Goal: Task Accomplishment & Management: Use online tool/utility

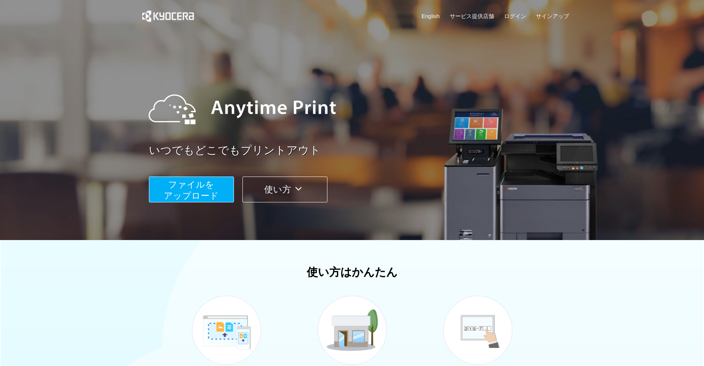
click at [209, 197] on span "ファイルを ​​アップロード" at bounding box center [191, 190] width 55 height 21
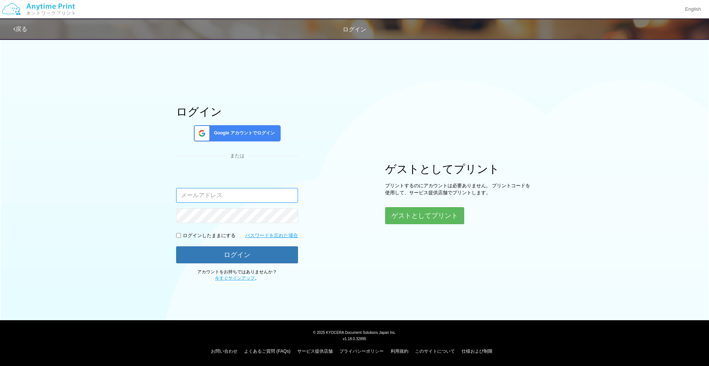
type input "[EMAIL_ADDRESS][DOMAIN_NAME]"
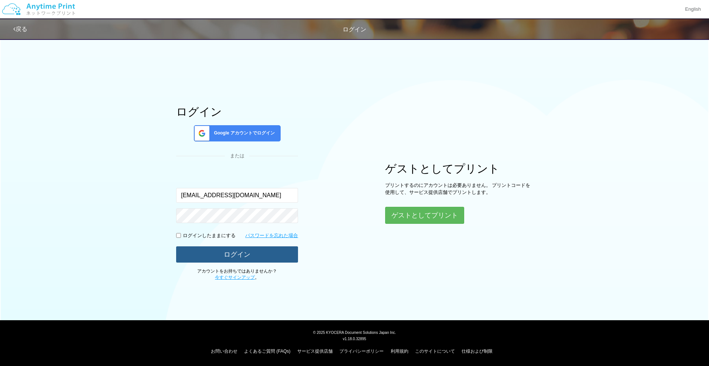
click at [226, 255] on button "ログイン" at bounding box center [237, 254] width 122 height 16
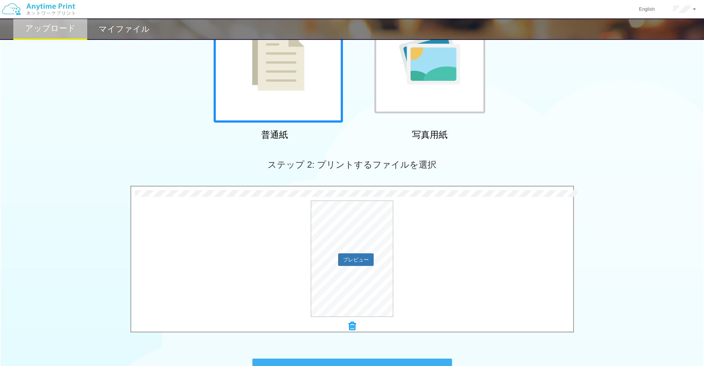
scroll to position [196, 0]
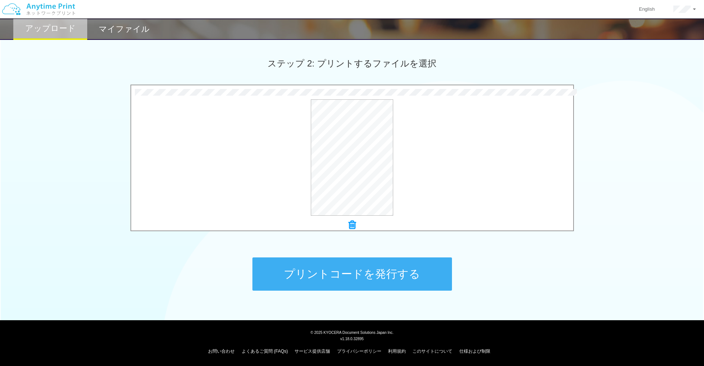
click at [365, 268] on button "プリントコードを発行する" at bounding box center [352, 274] width 200 height 33
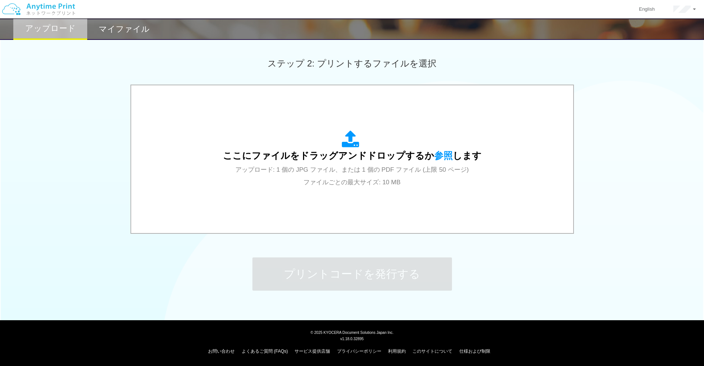
scroll to position [0, 0]
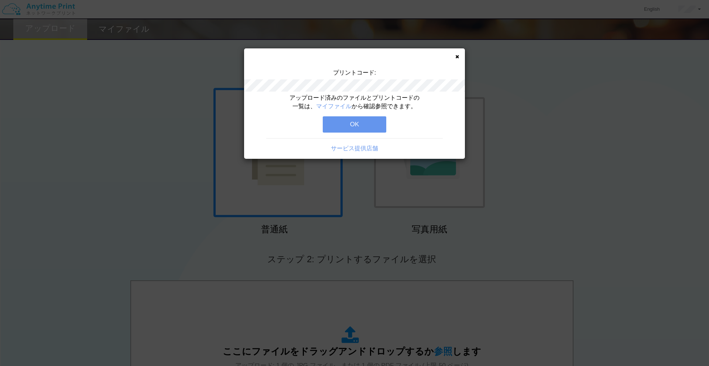
click at [368, 127] on button "OK" at bounding box center [355, 124] width 64 height 16
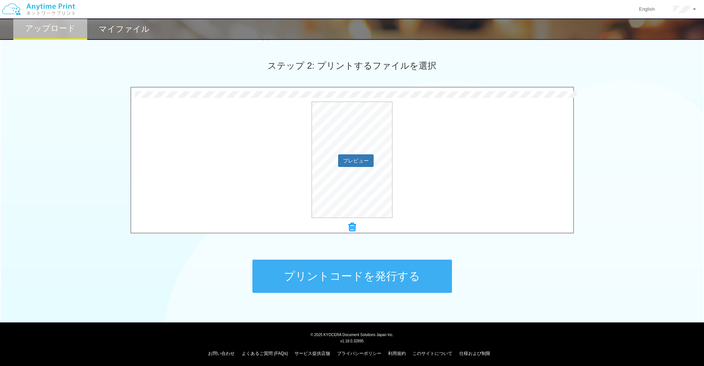
scroll to position [196, 0]
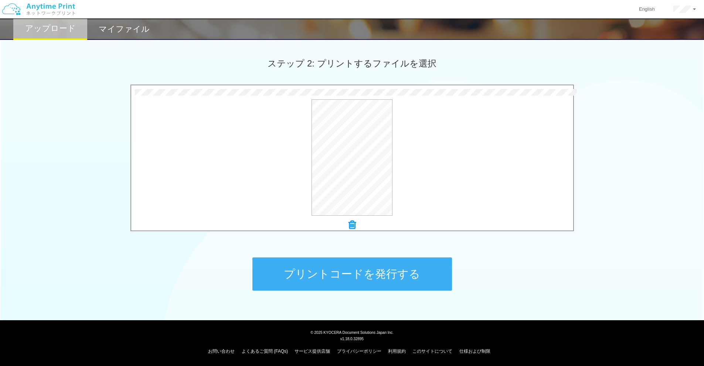
click at [373, 274] on button "プリントコードを発行する" at bounding box center [352, 274] width 200 height 33
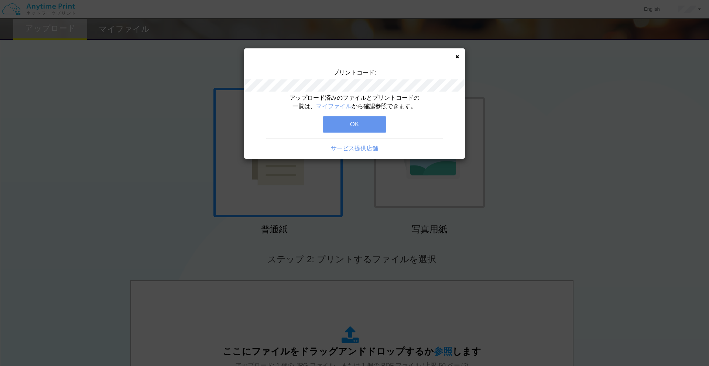
click at [361, 123] on button "OK" at bounding box center [355, 124] width 64 height 16
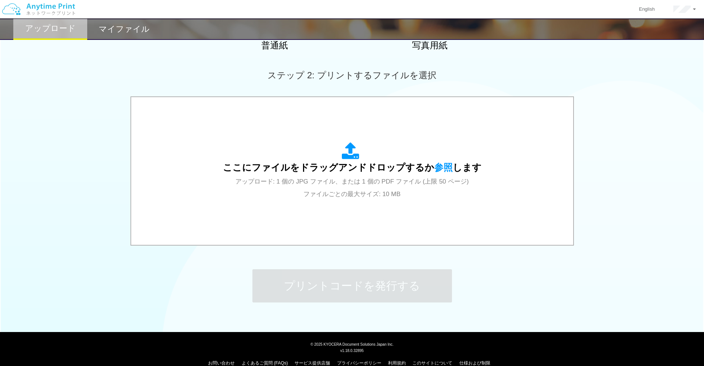
scroll to position [196, 0]
